Goal: Information Seeking & Learning: Learn about a topic

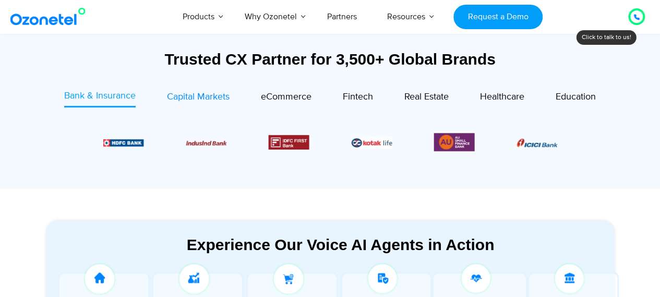
scroll to position [365, 0]
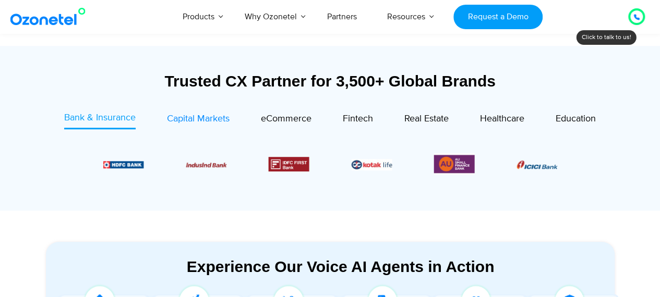
click at [192, 116] on span "Capital Markets" at bounding box center [198, 118] width 63 height 11
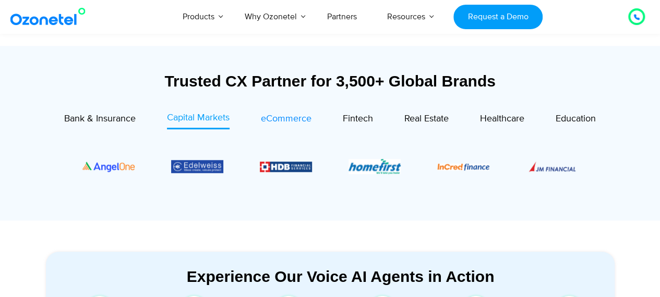
click at [269, 120] on span "eCommerce" at bounding box center [286, 118] width 51 height 11
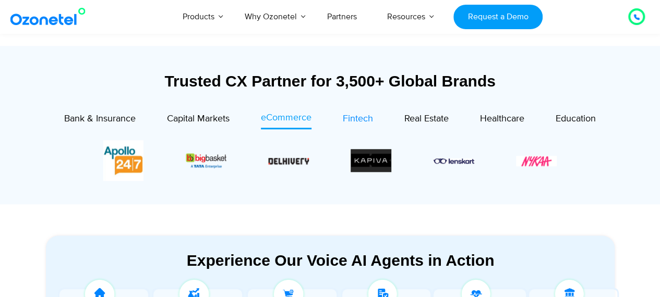
click at [350, 118] on span "Fintech" at bounding box center [358, 118] width 30 height 11
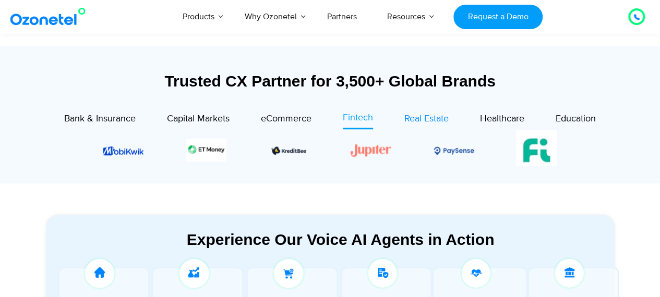
click at [428, 119] on span "Real Estate" at bounding box center [426, 118] width 44 height 11
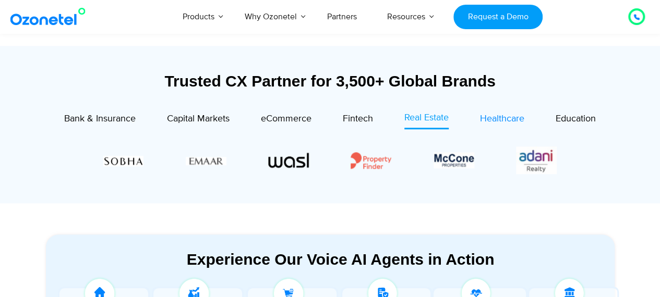
click at [501, 120] on span "Healthcare" at bounding box center [502, 118] width 44 height 11
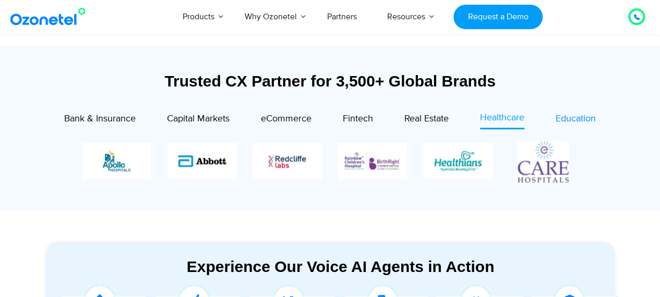
click at [580, 119] on span "Education" at bounding box center [575, 118] width 40 height 11
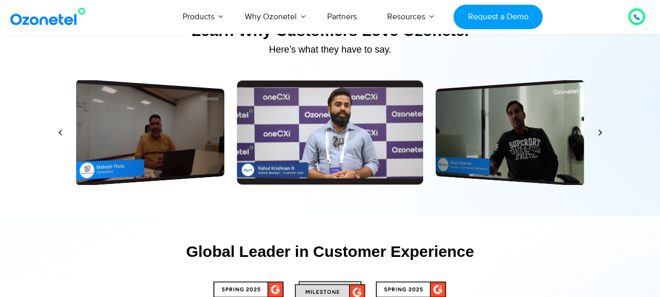
scroll to position [4850, 0]
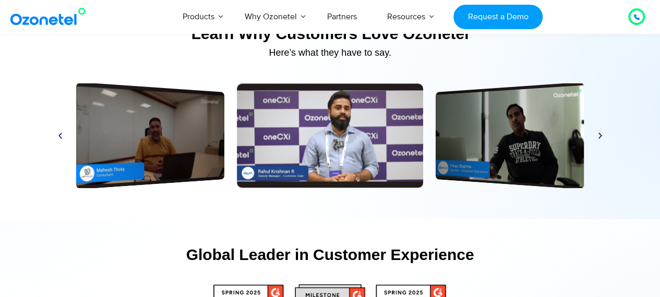
click at [599, 135] on icon "Next slide" at bounding box center [600, 136] width 8 height 8
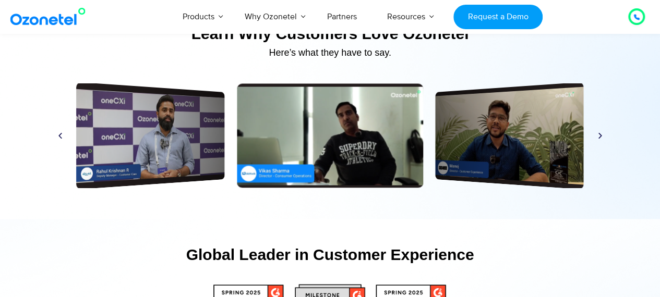
click at [599, 135] on icon "Next slide" at bounding box center [600, 136] width 8 height 8
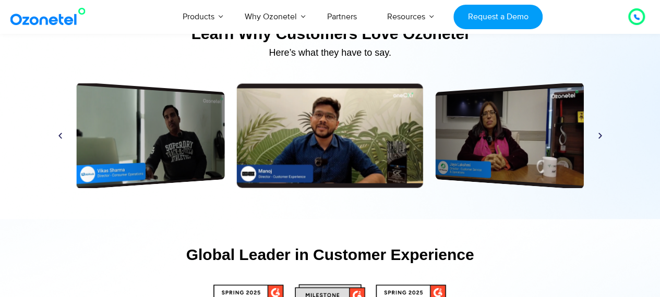
click at [599, 136] on icon "Next slide" at bounding box center [600, 136] width 8 height 8
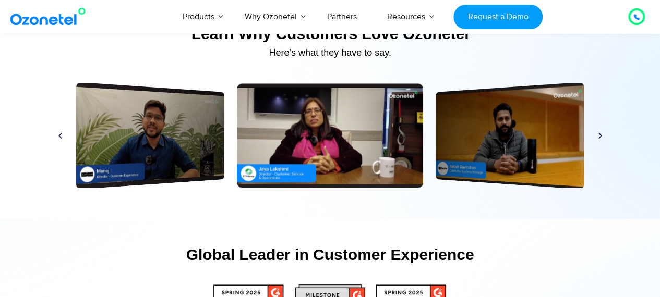
click at [599, 136] on icon "Next slide" at bounding box center [600, 136] width 8 height 8
